Goal: Task Accomplishment & Management: Complete application form

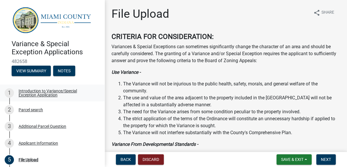
click at [36, 95] on div "Introduction to Variance/Special Exception Application" at bounding box center [57, 93] width 77 height 8
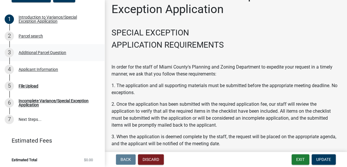
scroll to position [17, 0]
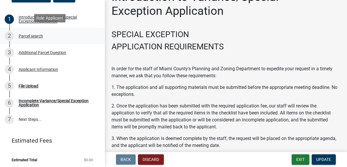
click at [33, 35] on div "Parcel search" at bounding box center [31, 36] width 24 height 4
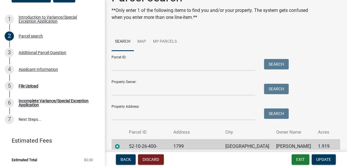
scroll to position [42, 0]
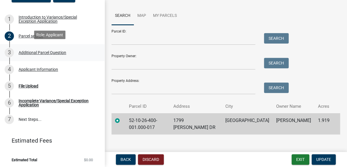
click at [21, 51] on div "Additional Parcel Question" at bounding box center [43, 53] width 48 height 4
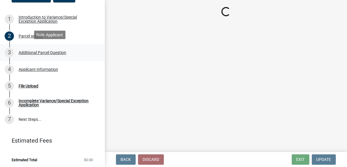
scroll to position [0, 0]
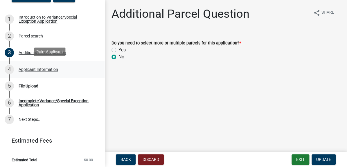
click at [21, 67] on div "Applicant Information" at bounding box center [39, 69] width 40 height 4
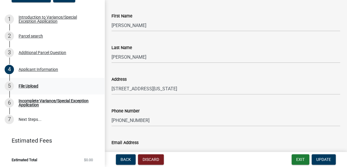
scroll to position [449, 0]
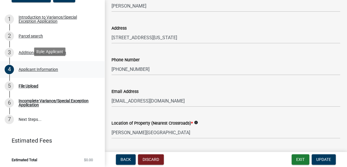
click at [38, 67] on div "Applicant Information" at bounding box center [39, 69] width 40 height 4
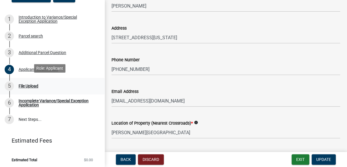
click at [23, 88] on div "5 File Upload" at bounding box center [50, 85] width 91 height 9
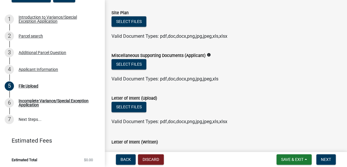
scroll to position [185, 0]
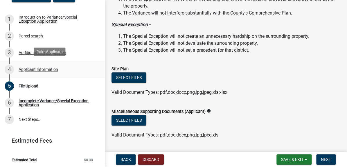
click at [26, 67] on div "Applicant Information" at bounding box center [39, 69] width 40 height 4
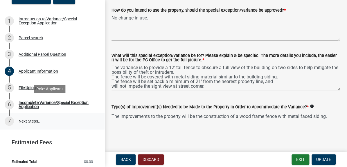
scroll to position [74, 0]
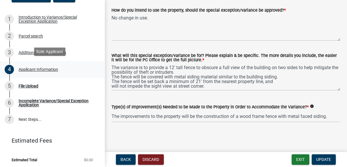
click at [43, 69] on div "Applicant Information" at bounding box center [39, 69] width 40 height 4
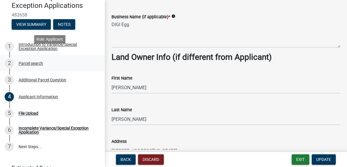
scroll to position [53, 0]
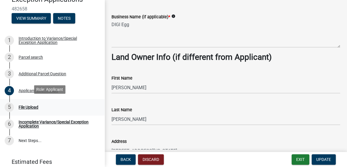
click at [31, 105] on div "File Upload" at bounding box center [29, 107] width 20 height 4
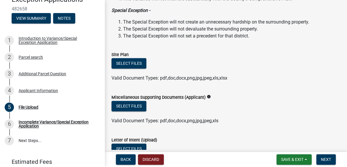
scroll to position [211, 0]
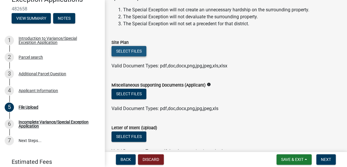
click at [130, 52] on button "Select files" at bounding box center [129, 51] width 35 height 10
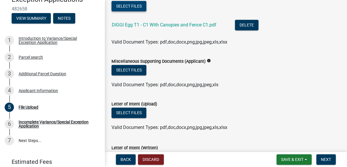
scroll to position [291, 0]
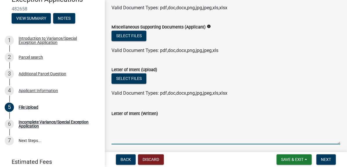
click at [119, 123] on textarea "Letter of Intent (Written)" at bounding box center [226, 130] width 229 height 27
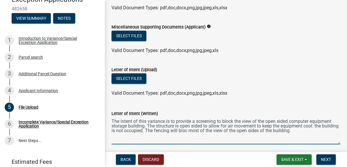
click at [204, 132] on textarea "The intent of this variance is to provide a screening to block the view of the …" at bounding box center [226, 130] width 229 height 27
click at [313, 131] on textarea "The intent of this variance is to provide a screening to block the view of the …" at bounding box center [226, 130] width 229 height 27
click at [186, 130] on textarea "The intent of this variance is to provide a screening to block the view of the …" at bounding box center [226, 130] width 229 height 27
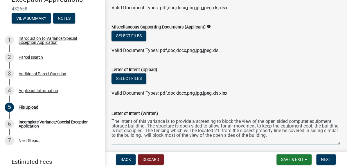
click at [317, 126] on textarea "The intent of this variance is to provide a screening to block the view of the …" at bounding box center [226, 130] width 229 height 27
click at [173, 137] on textarea "The intent of this variance is to provide a screening to block the view of the …" at bounding box center [226, 130] width 229 height 27
click at [295, 135] on textarea "The intent of this variance is to provide a screening to block the view of the …" at bounding box center [226, 130] width 229 height 27
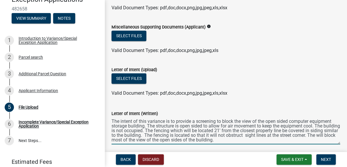
click at [148, 139] on textarea "The intent of this variance is to provide a screening to block the view of the …" at bounding box center [226, 130] width 229 height 27
click at [291, 140] on textarea "The intent of this variance is to provide a screening to block the view of the …" at bounding box center [226, 130] width 229 height 27
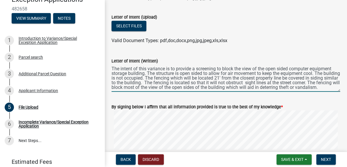
scroll to position [9, 0]
click at [176, 84] on textarea "The intent of this variance is to provide a screening to block the view of the …" at bounding box center [226, 78] width 229 height 27
click at [174, 85] on textarea "The intent of this variance is to provide a screening to block the view of the …" at bounding box center [226, 78] width 229 height 27
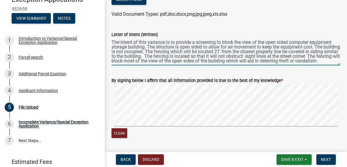
scroll to position [396, 0]
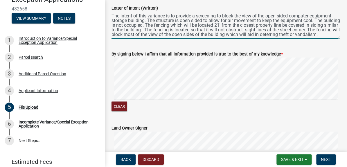
click at [337, 87] on div "By signing below I affirm that all information provided is true to the best of …" at bounding box center [225, 78] width 237 height 69
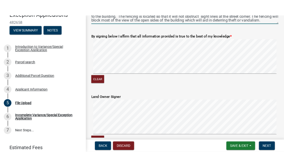
scroll to position [449, 0]
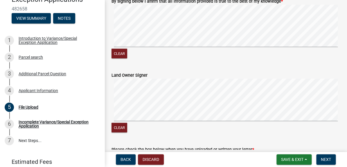
type textarea "The intent of this variance is to provide a screening to block the view of the …"
click at [237, 62] on wm-data-entity-input "By signing below I affirm that all information provided is true to the best of …" at bounding box center [226, 28] width 229 height 74
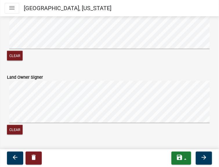
scroll to position [453, 0]
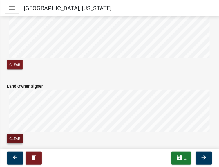
click at [9, 138] on button "Clear" at bounding box center [15, 139] width 16 height 10
drag, startPoint x: 14, startPoint y: 137, endPoint x: 22, endPoint y: 133, distance: 9.6
click at [14, 137] on button "Clear" at bounding box center [15, 139] width 16 height 10
click at [53, 76] on form "Land Owner Signer Clear" at bounding box center [109, 110] width 205 height 69
click at [49, 78] on form "Land Owner Signer Clear" at bounding box center [109, 110] width 205 height 69
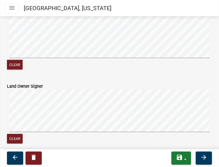
drag, startPoint x: 44, startPoint y: 89, endPoint x: 50, endPoint y: 76, distance: 14.0
click at [50, 76] on form "Land Owner Signer Clear" at bounding box center [109, 110] width 205 height 69
drag, startPoint x: 14, startPoint y: 139, endPoint x: 19, endPoint y: 133, distance: 8.0
click at [14, 139] on button "Clear" at bounding box center [15, 139] width 16 height 10
click at [60, 81] on form "Land Owner Signer Clear" at bounding box center [109, 110] width 205 height 69
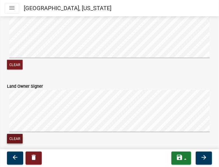
click at [60, 83] on form "Land Owner Signer Clear" at bounding box center [109, 110] width 205 height 69
click at [60, 81] on form "Land Owner Signer Clear" at bounding box center [109, 110] width 205 height 69
click at [13, 137] on button "Clear" at bounding box center [15, 139] width 16 height 10
click at [15, 135] on button "Clear" at bounding box center [15, 139] width 16 height 10
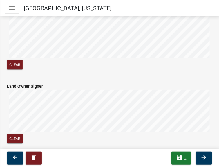
drag, startPoint x: 59, startPoint y: 88, endPoint x: 66, endPoint y: 75, distance: 14.4
click at [66, 76] on form "Land Owner Signer Clear" at bounding box center [109, 110] width 205 height 69
click at [65, 76] on form "Land Owner Signer Clear" at bounding box center [109, 110] width 205 height 69
click at [63, 83] on form "Land Owner Signer Clear" at bounding box center [109, 110] width 205 height 69
click at [66, 79] on form "Land Owner Signer Clear" at bounding box center [109, 110] width 205 height 69
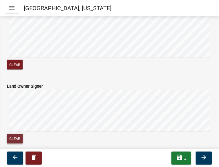
click at [20, 137] on button "Clear" at bounding box center [15, 139] width 16 height 10
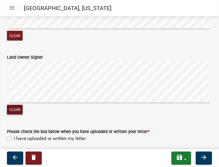
scroll to position [480, 0]
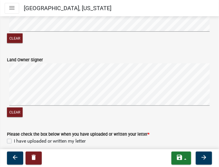
click at [37, 115] on div "Clear" at bounding box center [109, 113] width 205 height 11
click at [67, 49] on form "Land Owner Signer Clear" at bounding box center [109, 83] width 205 height 69
click at [19, 40] on button "Clear" at bounding box center [15, 38] width 16 height 10
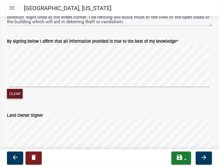
scroll to position [427, 0]
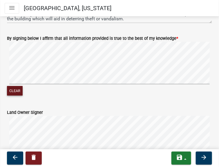
click at [14, 90] on button "Clear" at bounding box center [15, 91] width 16 height 10
click at [14, 92] on button "Clear" at bounding box center [15, 91] width 16 height 10
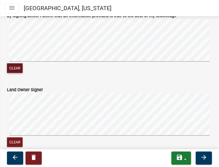
scroll to position [453, 0]
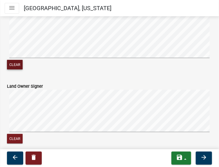
click at [15, 138] on button "Clear" at bounding box center [15, 139] width 16 height 10
click at [16, 137] on button "Clear" at bounding box center [15, 139] width 16 height 10
click at [65, 76] on form "Land Owner Signer Clear" at bounding box center [109, 110] width 205 height 69
click at [67, 76] on form "Land Owner Signer Clear" at bounding box center [109, 110] width 205 height 69
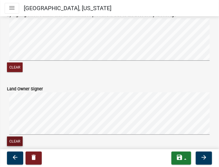
scroll to position [506, 0]
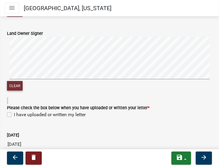
click at [15, 87] on button "Clear" at bounding box center [15, 86] width 16 height 10
click at [16, 86] on button "Clear" at bounding box center [15, 86] width 16 height 10
click at [83, 28] on form "Land Owner Signer Clear" at bounding box center [109, 57] width 205 height 69
click at [94, 27] on form "Land Owner Signer Clear" at bounding box center [109, 57] width 205 height 69
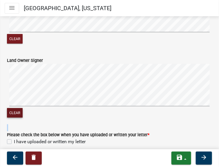
scroll to position [453, 0]
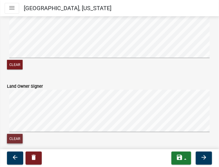
click at [19, 137] on button "Clear" at bounding box center [15, 139] width 16 height 10
click at [218, 27] on main "File Upload share Share CRITERIA FOR CONSIDERATION: Variances & Special Excepti…" at bounding box center [109, 82] width 219 height 134
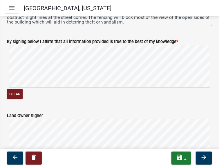
scroll to position [401, 0]
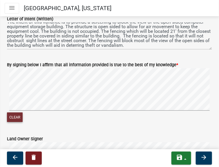
click at [12, 116] on button "Clear" at bounding box center [15, 117] width 16 height 10
click at [212, 90] on div "By signing below I affirm that all information provided is true to the best of …" at bounding box center [110, 88] width 214 height 69
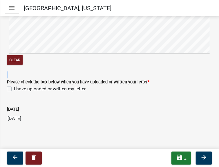
scroll to position [533, 0]
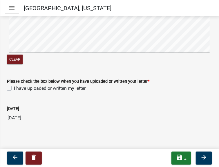
click at [14, 86] on label "I have uploaded or written my letter" at bounding box center [50, 88] width 72 height 7
click at [14, 86] on input "I have uploaded or written my letter" at bounding box center [16, 87] width 4 height 4
checkbox input "true"
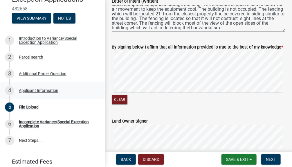
scroll to position [445, 0]
click at [268, 160] on span "Next" at bounding box center [271, 159] width 10 height 5
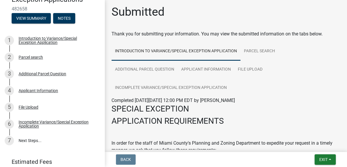
scroll to position [0, 0]
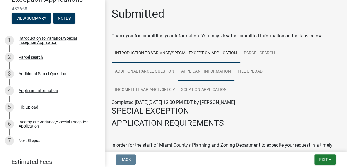
click at [206, 71] on link "Applicant Information" at bounding box center [206, 71] width 57 height 19
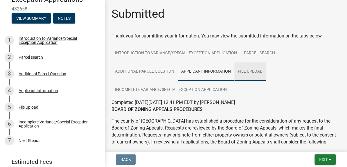
click at [248, 70] on link "File Upload" at bounding box center [251, 71] width 32 height 19
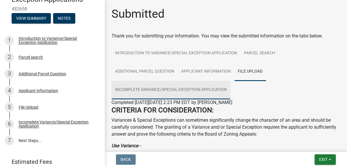
click at [134, 89] on link "Incomplete Variance/Special Exception Application" at bounding box center [171, 90] width 119 height 19
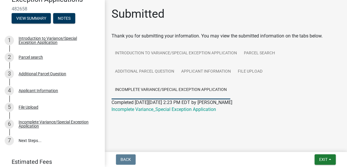
click at [130, 161] on span "Back" at bounding box center [126, 159] width 10 height 5
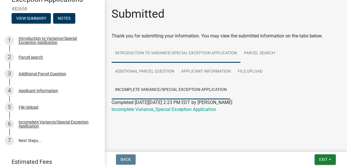
click at [163, 51] on link "Introduction to Variance/Special Exception Application" at bounding box center [176, 53] width 129 height 19
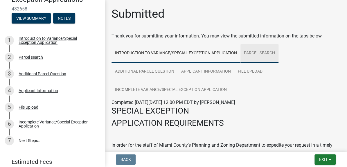
click at [253, 52] on link "Parcel search" at bounding box center [260, 53] width 38 height 19
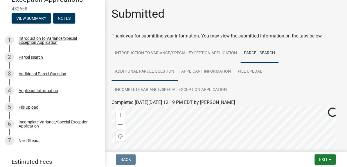
click at [135, 71] on link "Additional Parcel Question" at bounding box center [145, 71] width 66 height 19
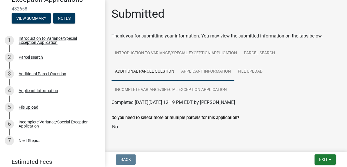
click at [199, 68] on link "Applicant Information" at bounding box center [206, 71] width 57 height 19
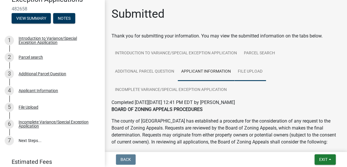
click at [247, 67] on link "File Upload" at bounding box center [251, 71] width 32 height 19
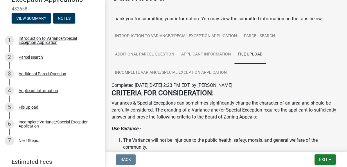
scroll to position [26, 0]
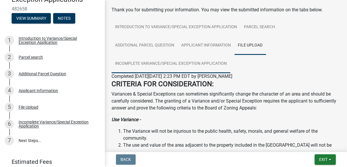
click at [132, 66] on link "Incomplete Variance/Special Exception Application" at bounding box center [171, 64] width 119 height 19
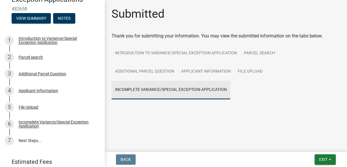
scroll to position [0, 0]
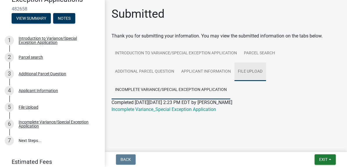
click at [254, 68] on link "File Upload" at bounding box center [251, 71] width 32 height 19
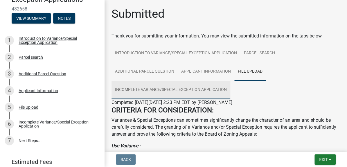
click at [183, 88] on link "Incomplete Variance/Special Exception Application" at bounding box center [171, 90] width 119 height 19
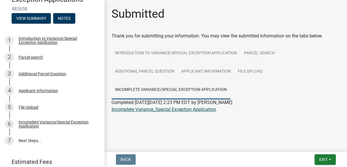
click at [195, 110] on link "Incomplete Variance_Special Exception Application" at bounding box center [164, 110] width 105 height 6
